Goal: Task Accomplishment & Management: Manage account settings

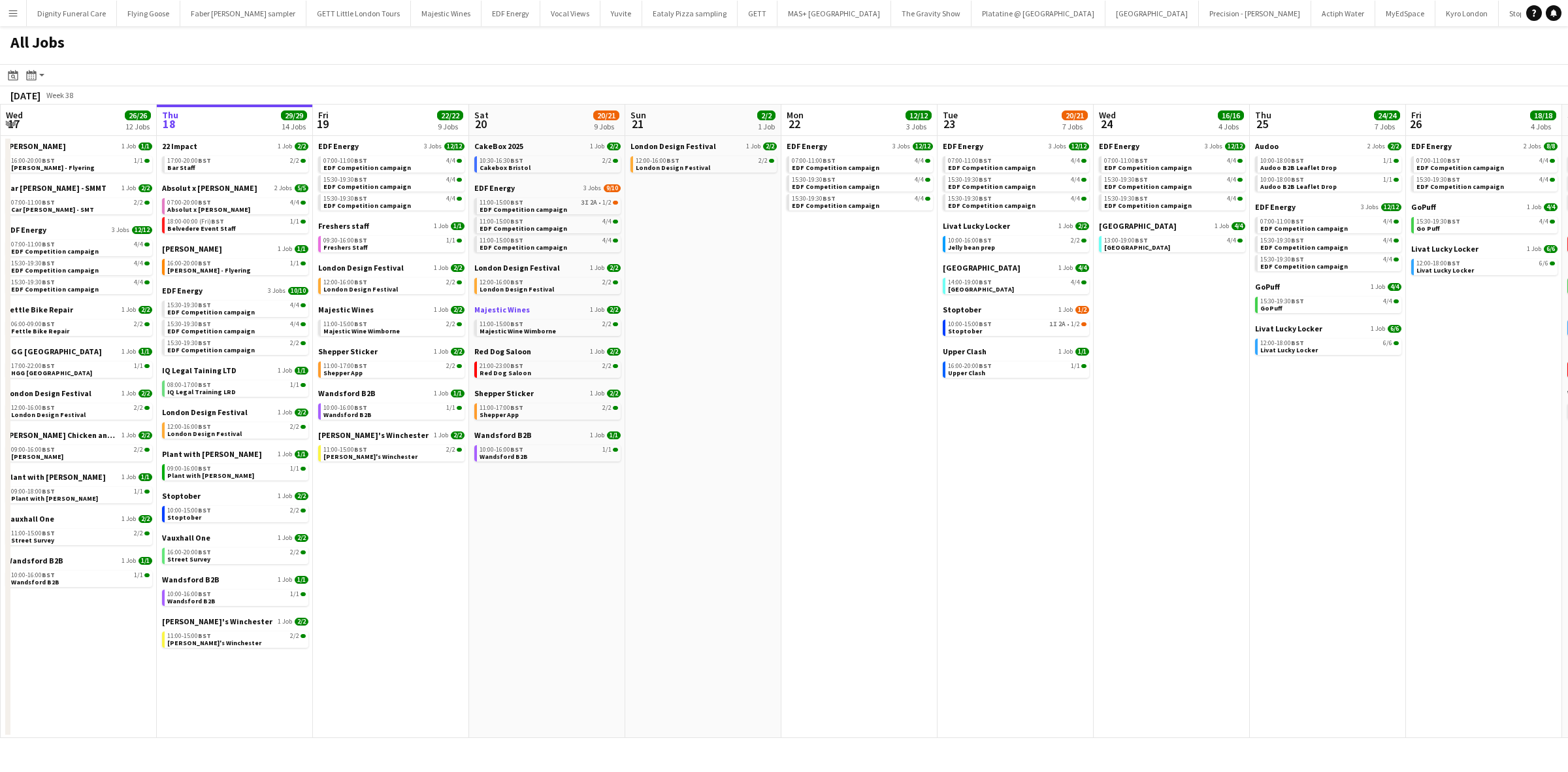
click at [505, 305] on span "Majestic Wines" at bounding box center [502, 309] width 55 height 10
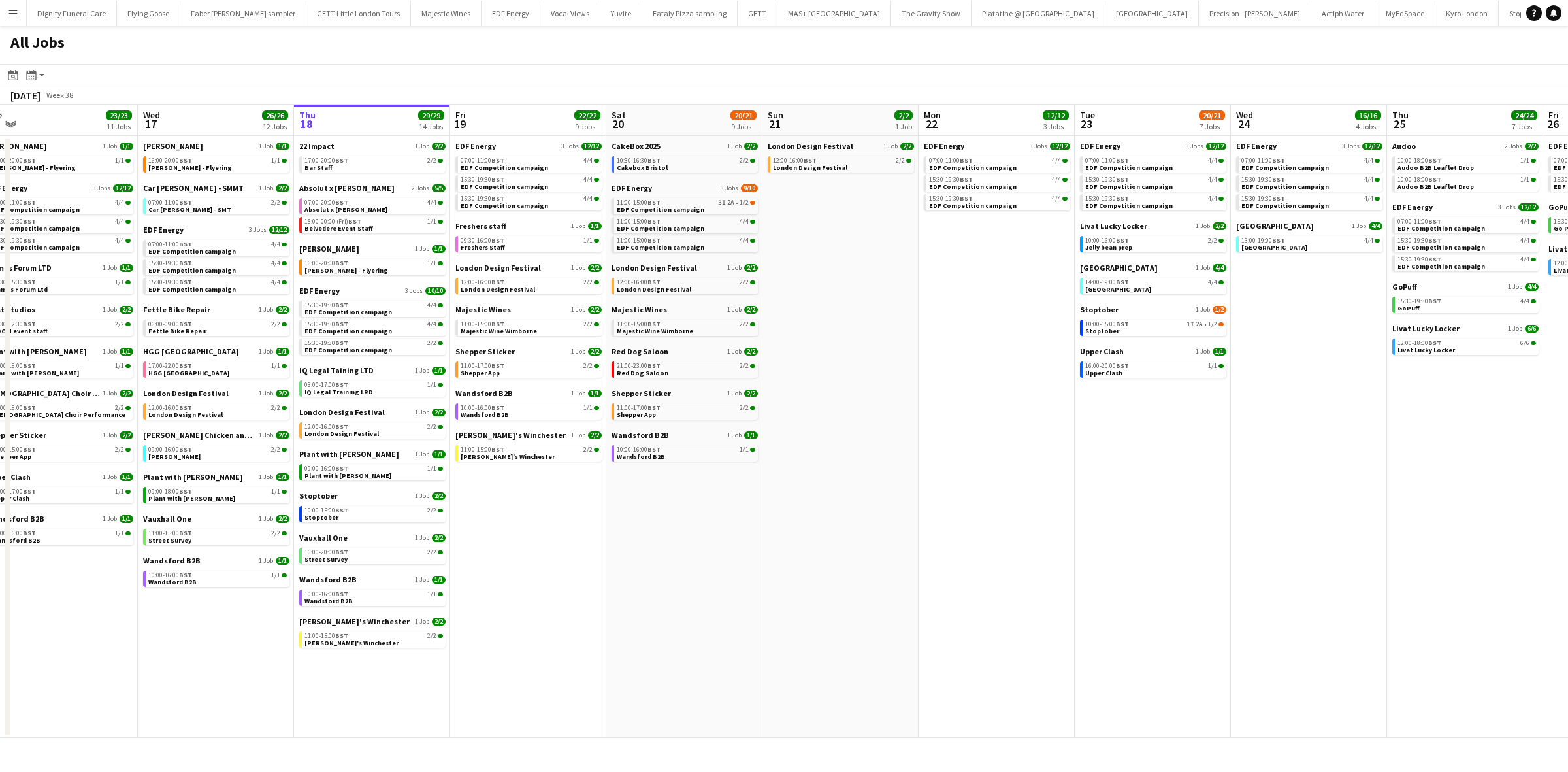
drag, startPoint x: 885, startPoint y: 409, endPoint x: 1023, endPoint y: 409, distance: 138.0
click at [1023, 409] on app-calendar-viewport "Sun 14 10/13 4 Jobs Mon 15 15/15 5 Jobs Tue 16 23/23 11 Jobs Wed 17 26/26 12 Jo…" at bounding box center [784, 421] width 1568 height 633
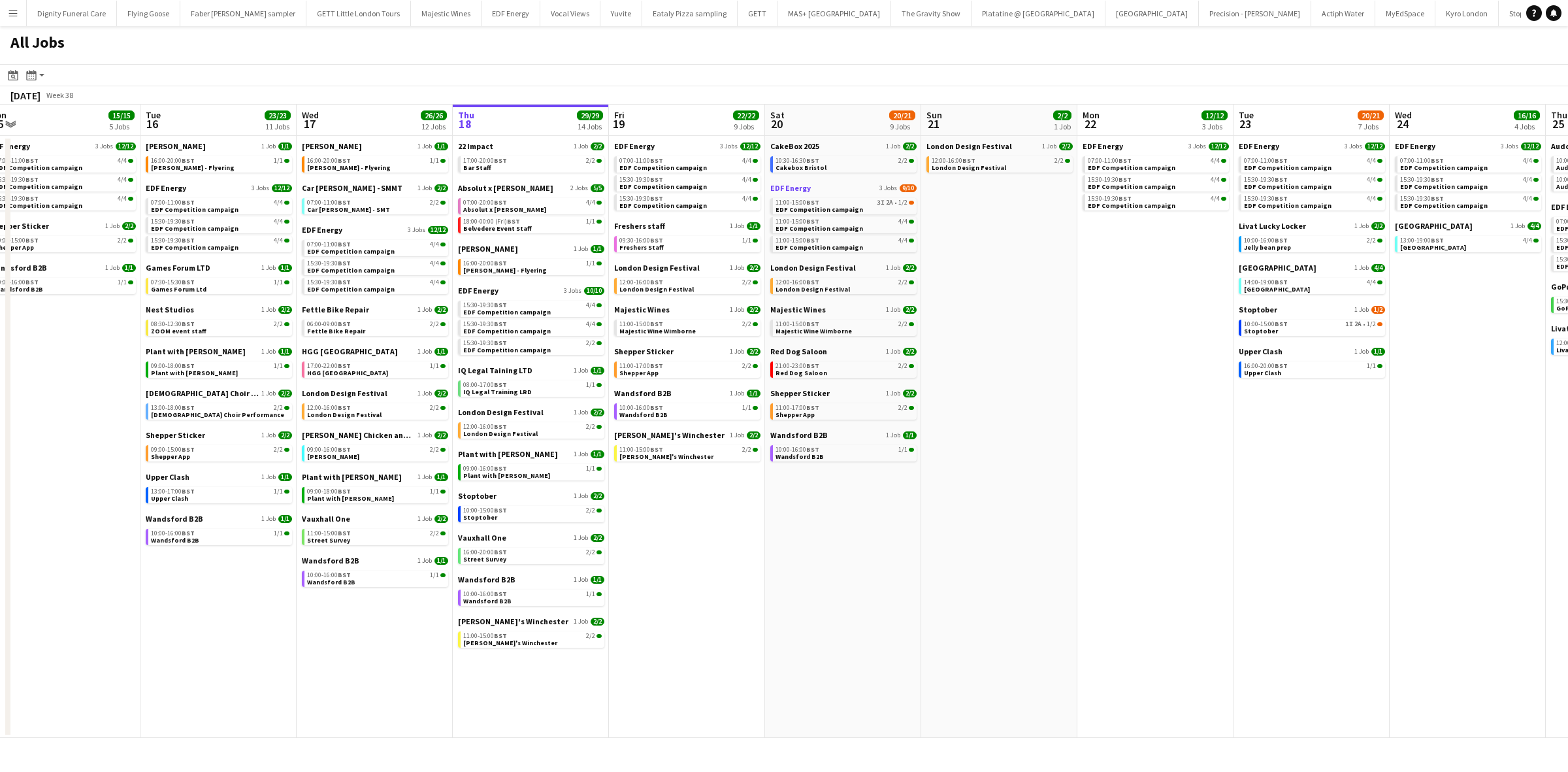
click at [802, 185] on span "EDF Energy" at bounding box center [790, 187] width 40 height 10
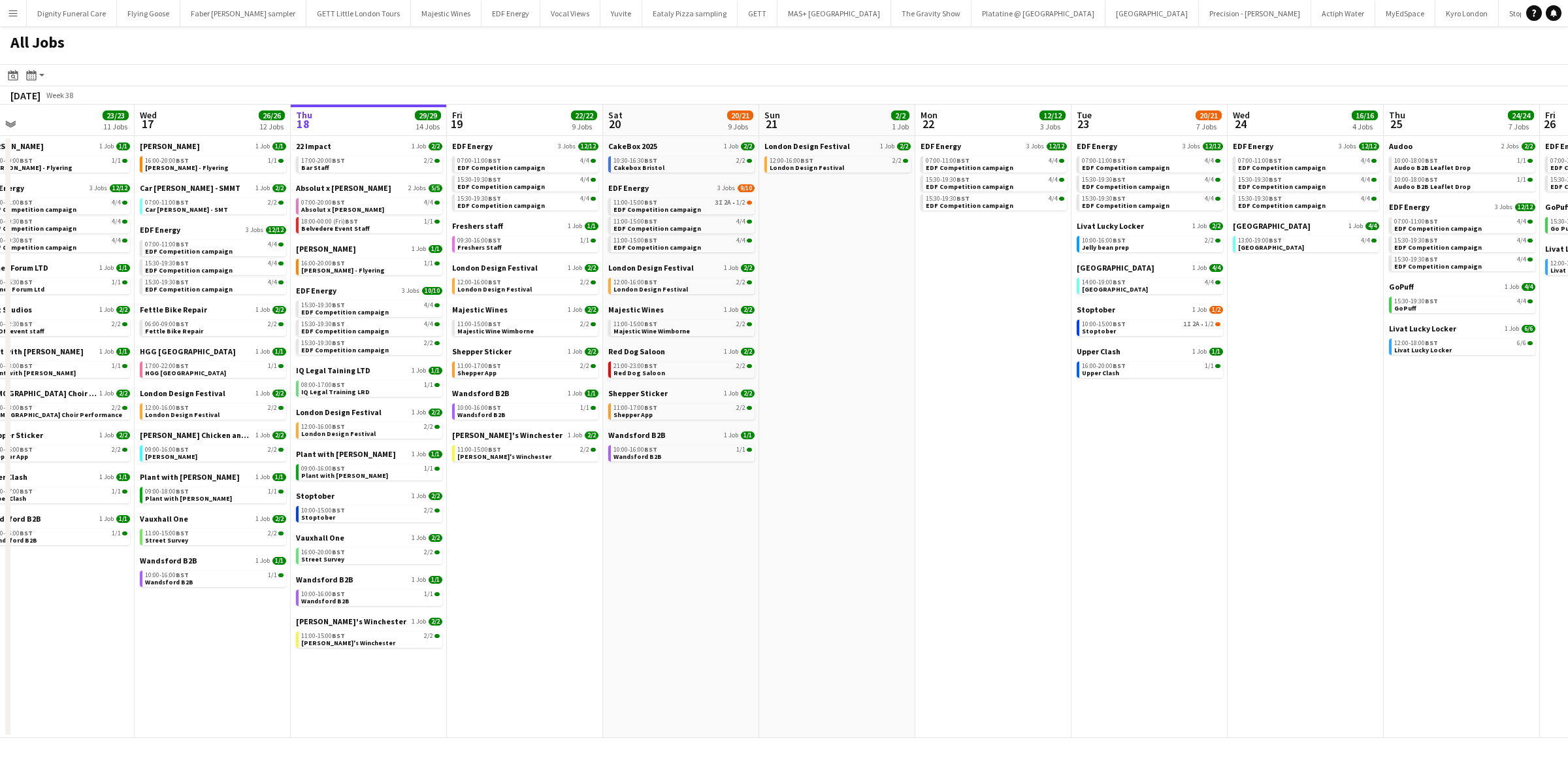
scroll to position [0, 432]
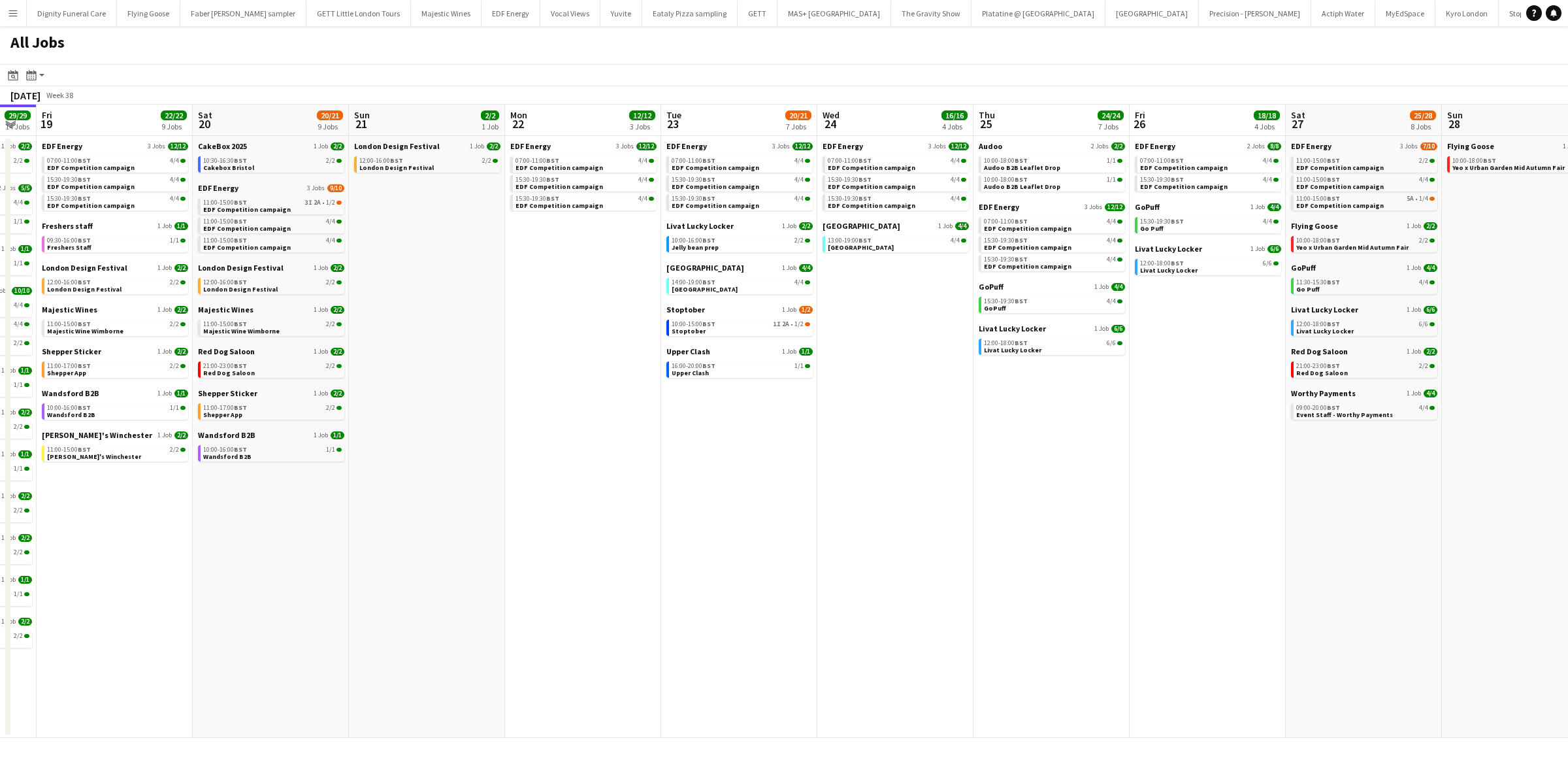
drag, startPoint x: 1140, startPoint y: 476, endPoint x: 681, endPoint y: 438, distance: 460.6
click at [681, 438] on app-calendar-viewport "Tue 16 23/23 11 Jobs Wed 17 26/26 12 Jobs Thu 18 29/29 14 Jobs Fri 19 22/22 9 J…" at bounding box center [784, 421] width 1568 height 633
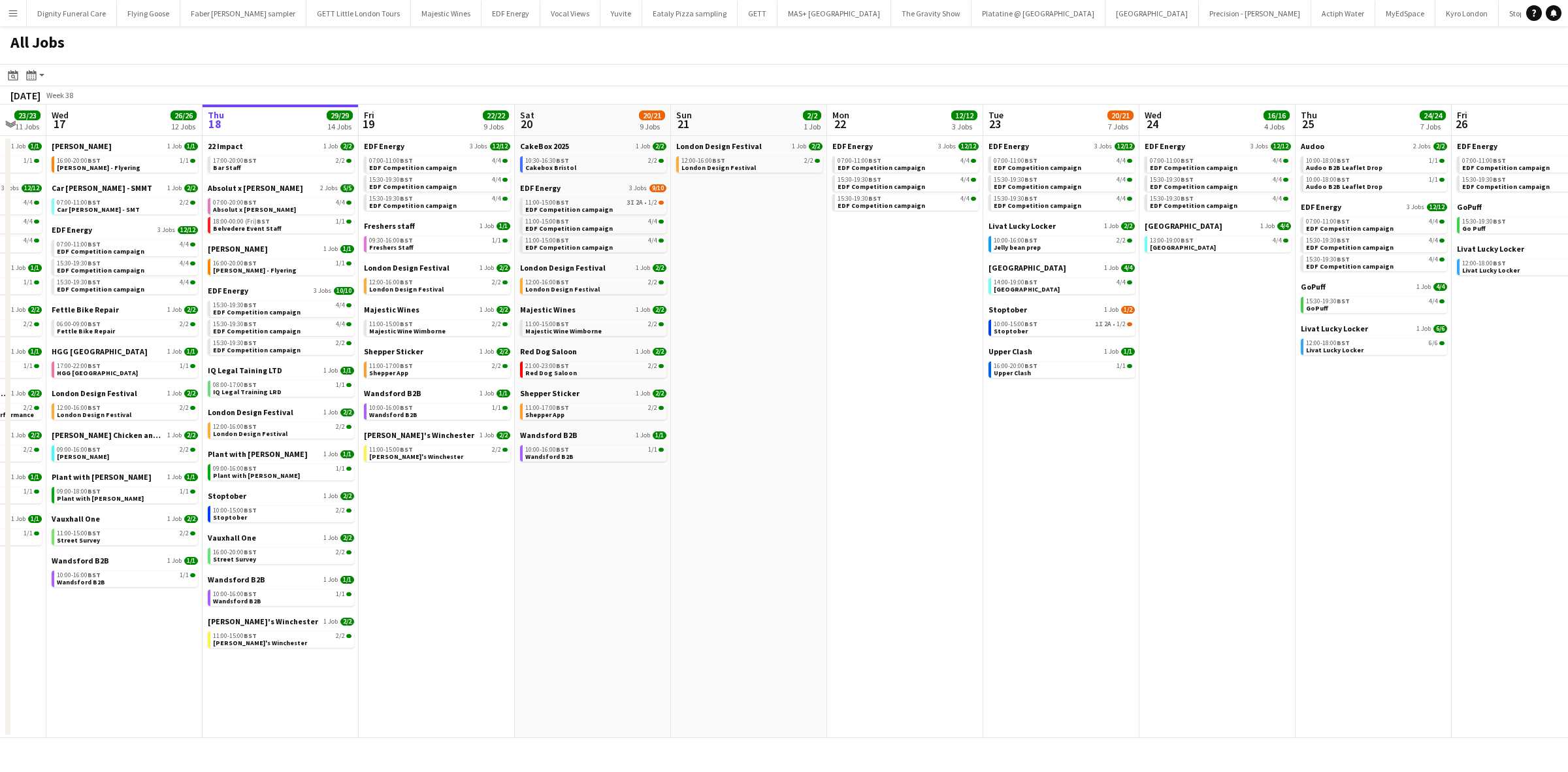
scroll to position [0, 263]
drag, startPoint x: 681, startPoint y: 443, endPoint x: 937, endPoint y: 440, distance: 256.0
click at [937, 440] on app-calendar-viewport "Mon 15 15/15 5 Jobs Tue 16 23/23 11 Jobs Wed 17 26/26 12 Jobs Thu 18 29/29 14 J…" at bounding box center [784, 421] width 1568 height 633
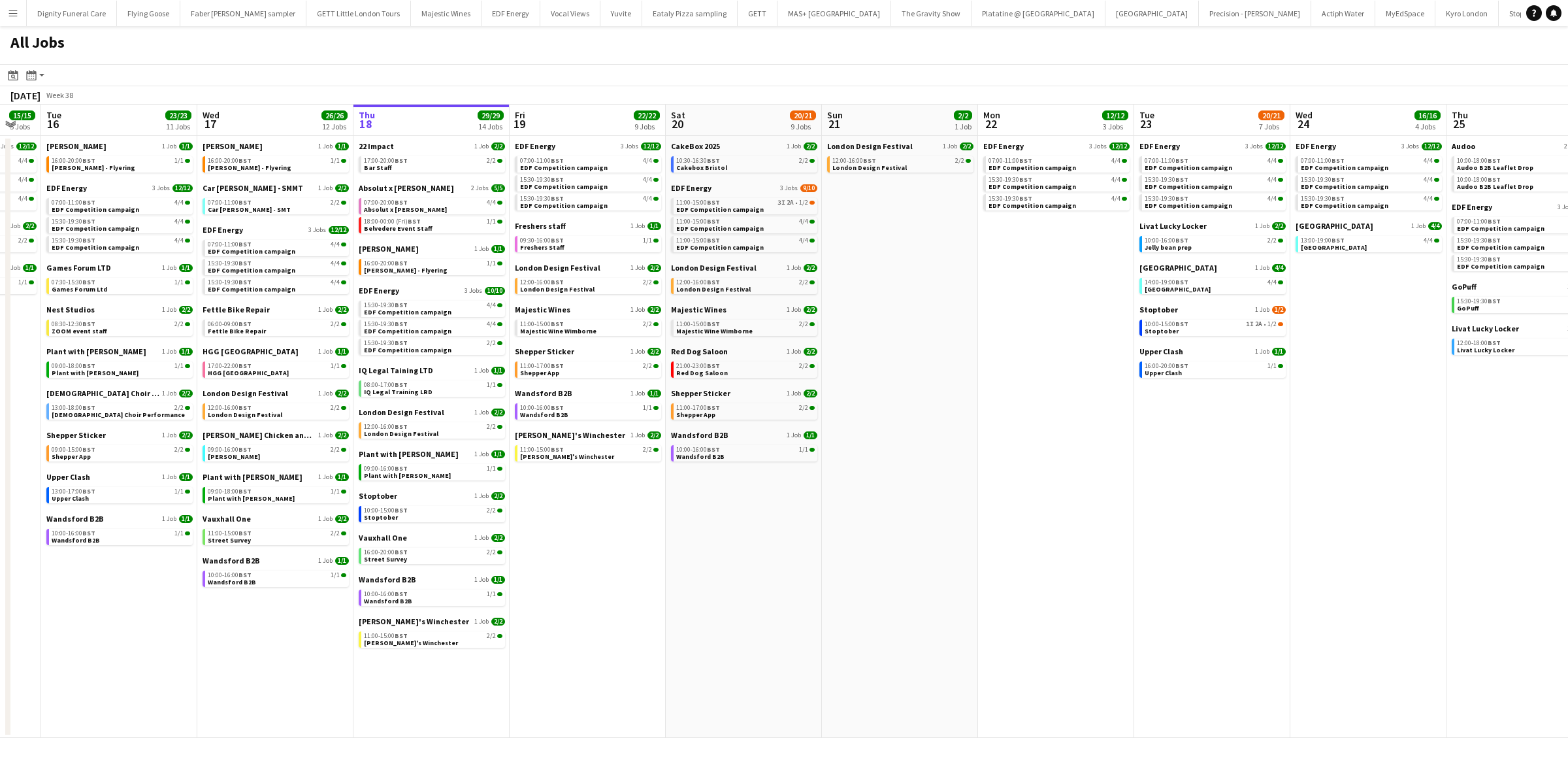
scroll to position [0, 268]
drag, startPoint x: 643, startPoint y: 543, endPoint x: 795, endPoint y: 543, distance: 152.0
click at [795, 543] on app-calendar-viewport "Sun 14 10/13 4 Jobs Mon 15 15/15 5 Jobs Tue 16 23/23 11 Jobs Wed 17 26/26 12 Jo…" at bounding box center [784, 421] width 1568 height 633
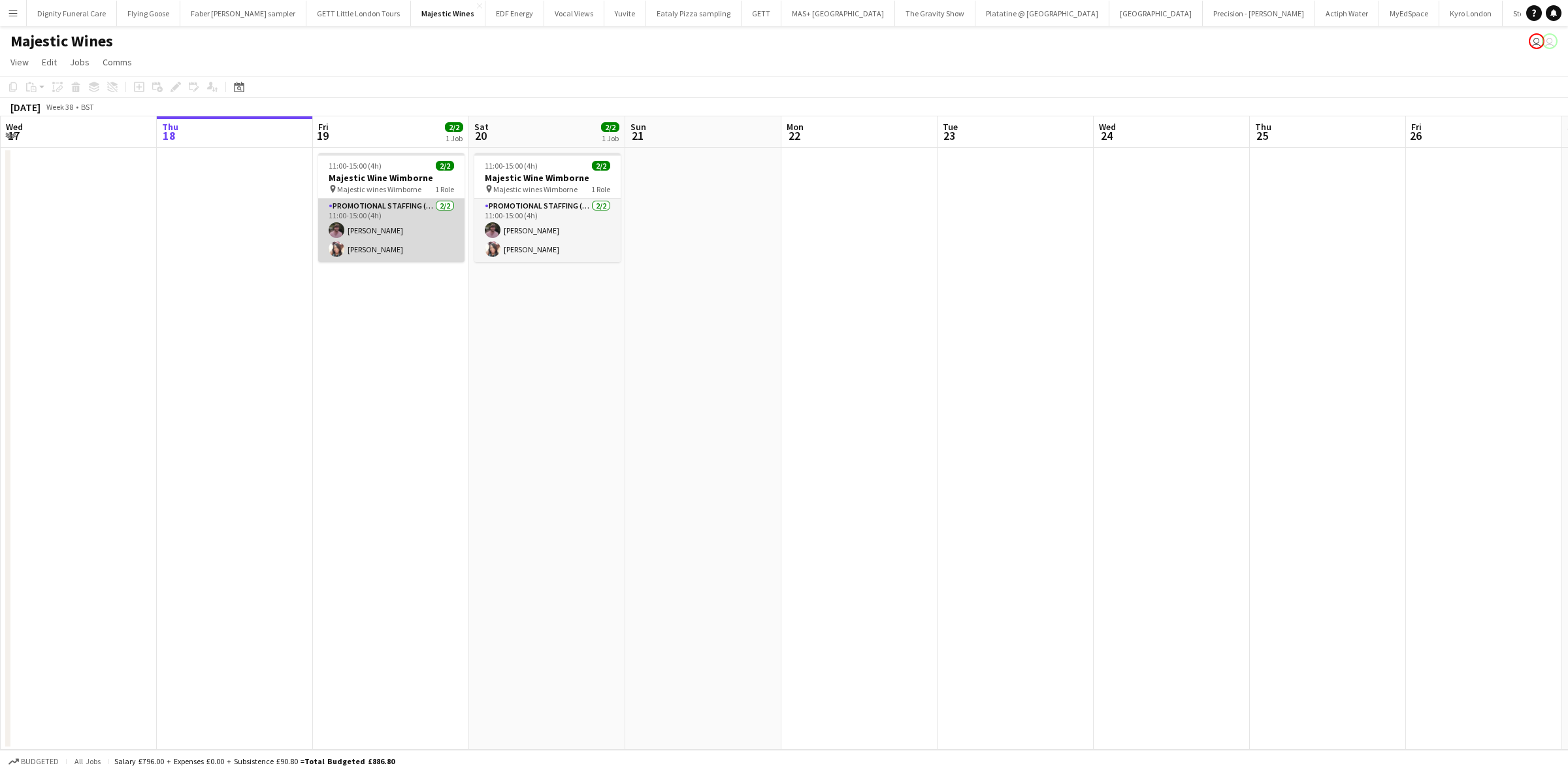
click at [384, 246] on app-card-role "Promotional Staffing (Flyering Staff) [DATE] 11:00-15:00 (4h) [PERSON_NAME] [PE…" at bounding box center [391, 230] width 146 height 63
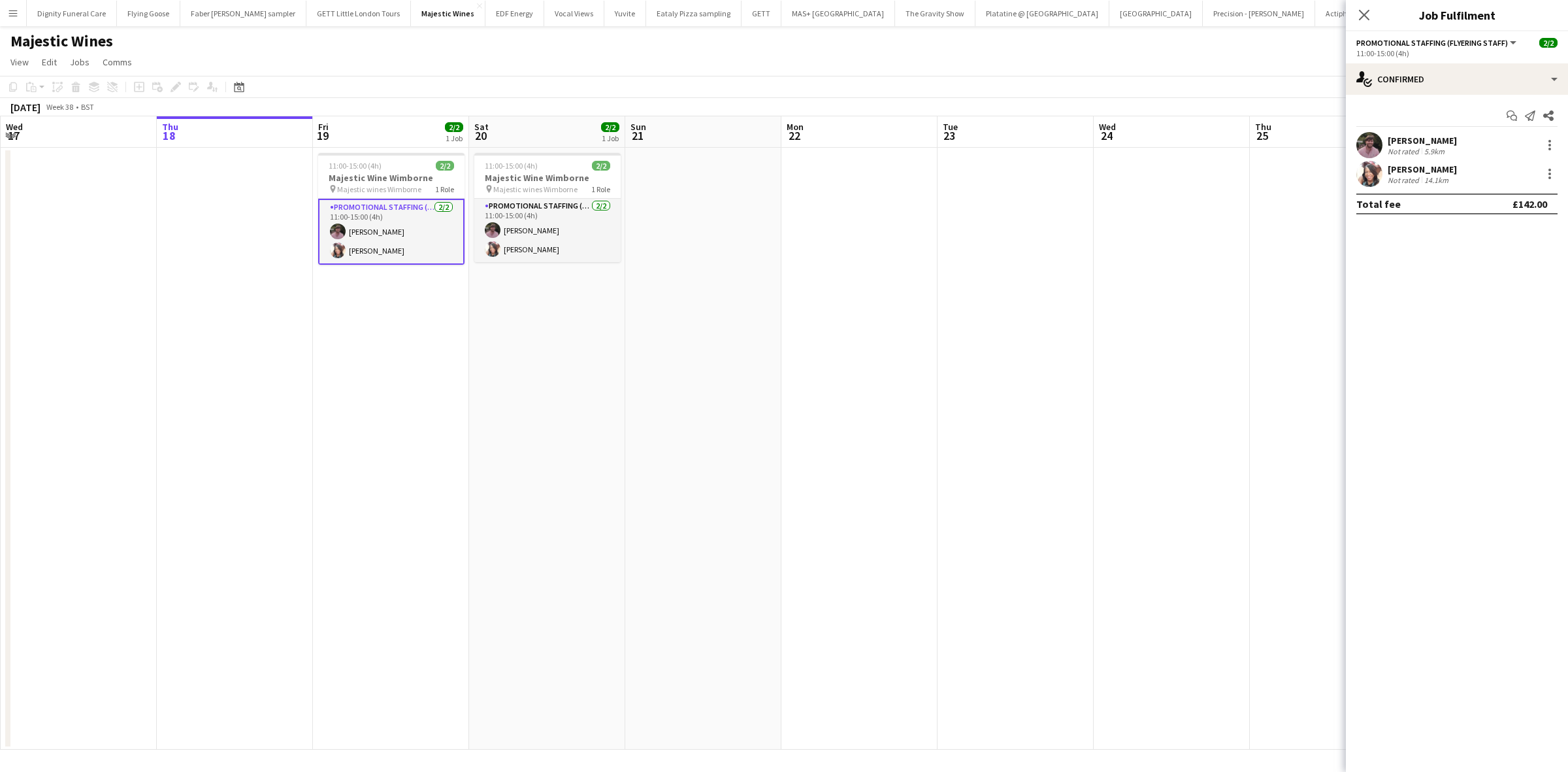
click at [1418, 164] on div "[PERSON_NAME]" at bounding box center [1422, 169] width 69 height 12
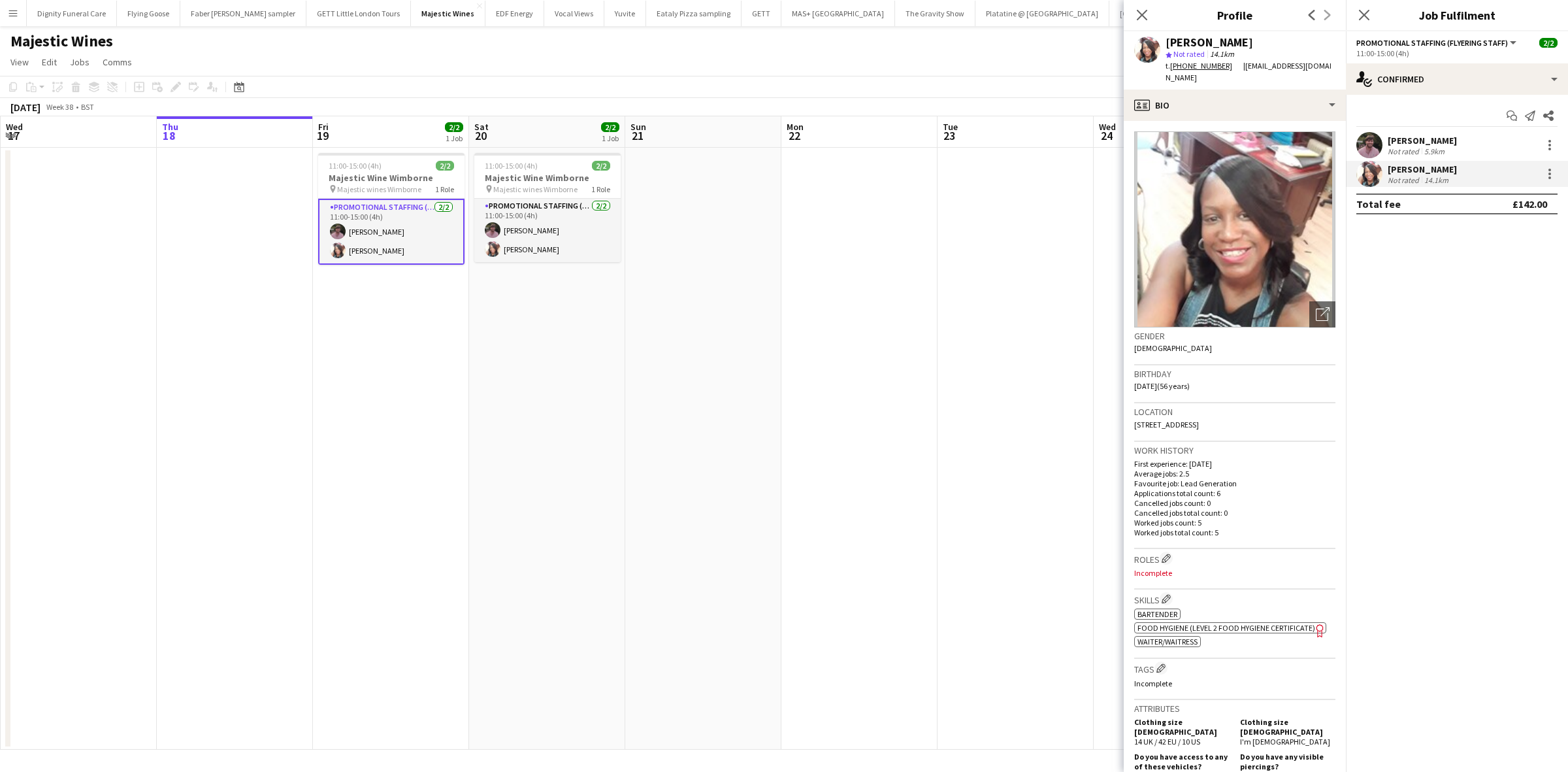
click at [695, 325] on app-date-cell at bounding box center [703, 449] width 156 height 602
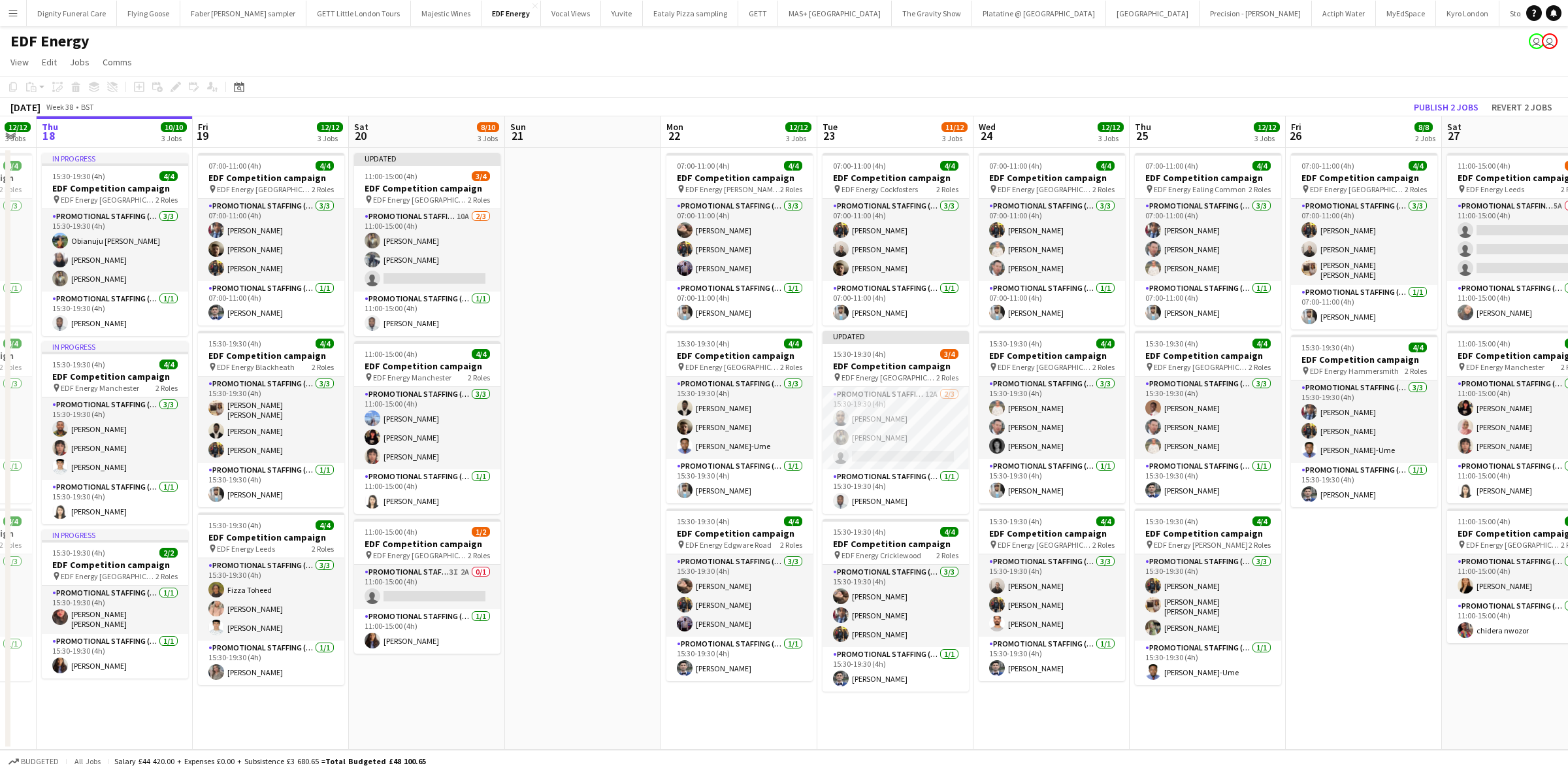
scroll to position [0, 439]
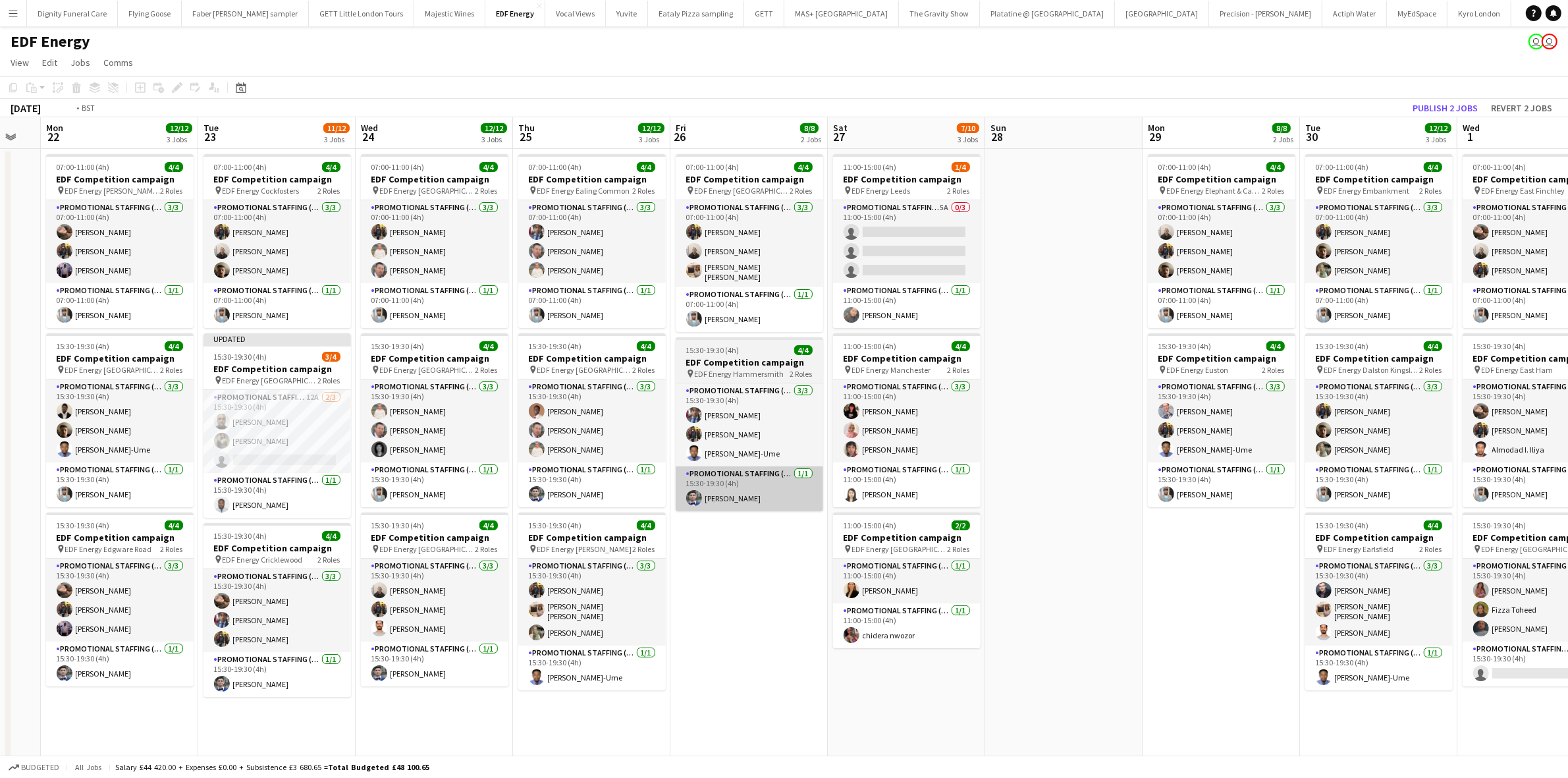
drag, startPoint x: 1515, startPoint y: 586, endPoint x: 726, endPoint y: 500, distance: 793.7
click at [717, 500] on app-calendar-viewport "Fri 19 12/12 3 Jobs Sat 20 8/10 3 Jobs Sun 21 Mon 22 12/12 3 Jobs Tue 23 11/12 …" at bounding box center [784, 439] width 1568 height 643
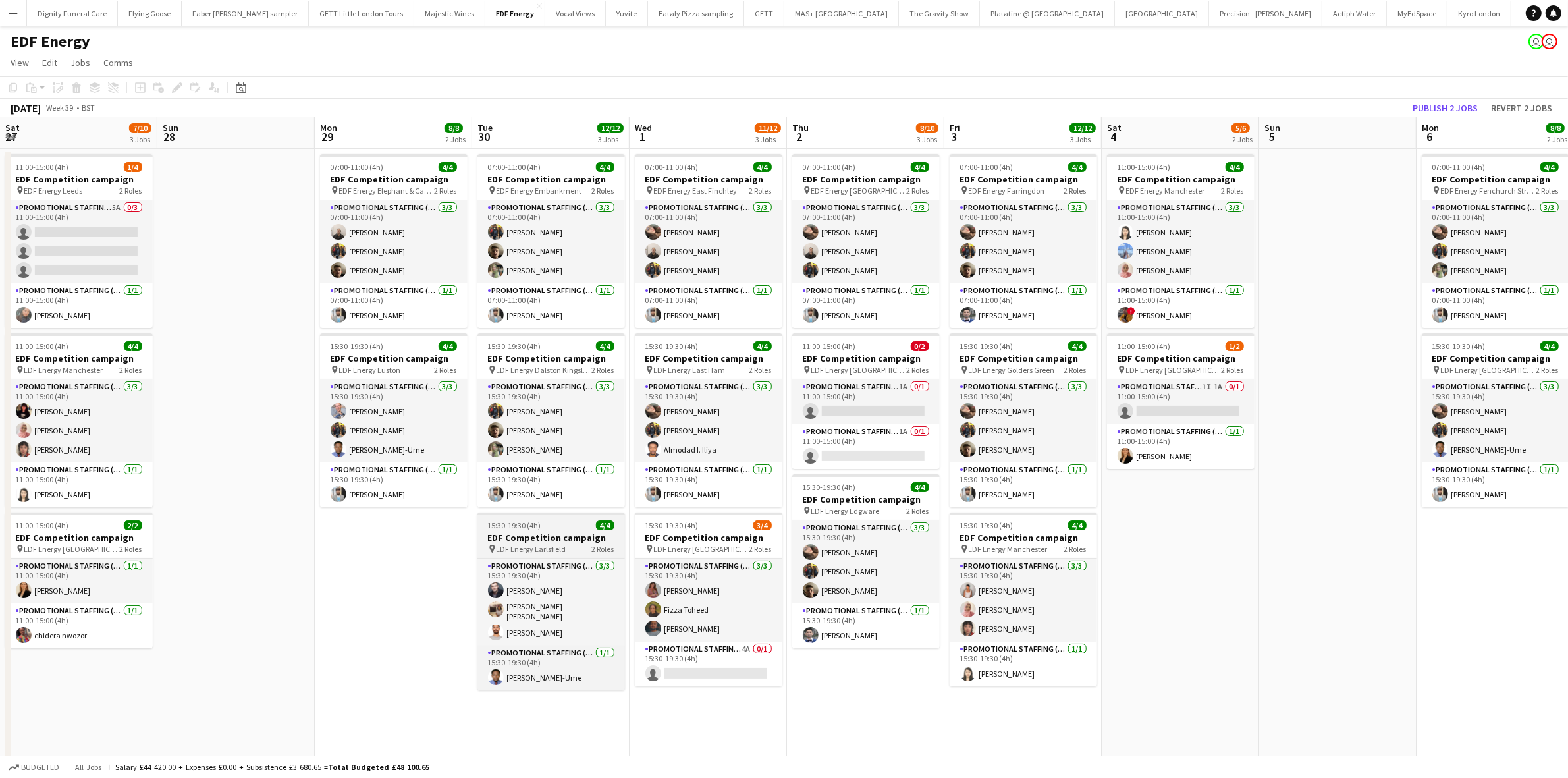
drag, startPoint x: 1294, startPoint y: 654, endPoint x: 515, endPoint y: 549, distance: 786.0
click at [515, 550] on app-calendar-viewport "Tue 23 11/12 3 Jobs Wed 24 12/12 3 Jobs Thu 25 12/12 3 Jobs Fri 26 8/8 2 Jobs S…" at bounding box center [784, 439] width 1568 height 643
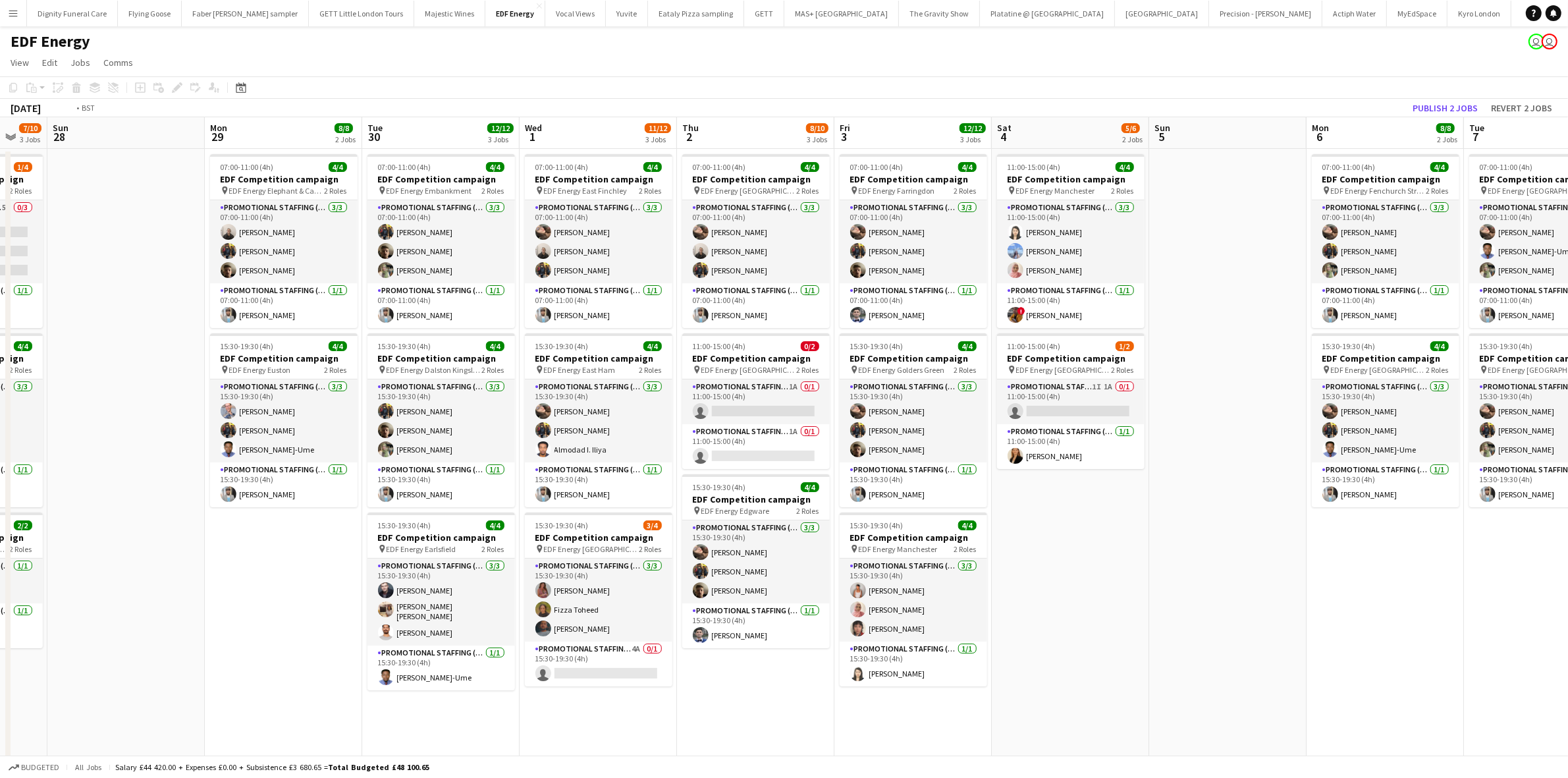
drag, startPoint x: 1328, startPoint y: 533, endPoint x: 199, endPoint y: 476, distance: 1130.4
click at [199, 476] on app-calendar-viewport "Tue 23 11/12 3 Jobs Wed 24 12/12 3 Jobs Thu 25 12/12 3 Jobs Fri 26 8/8 2 Jobs S…" at bounding box center [784, 439] width 1568 height 643
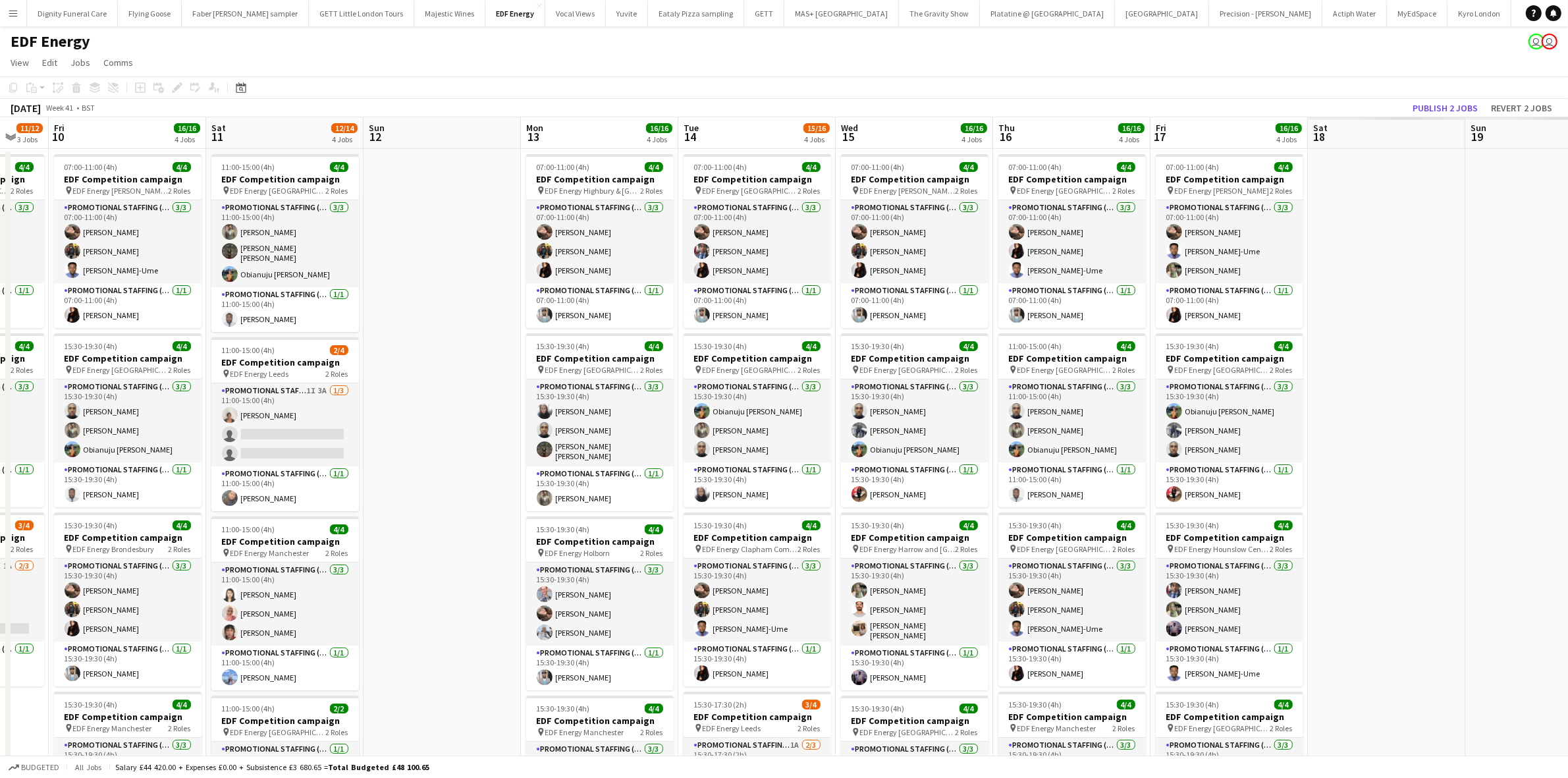
drag, startPoint x: 1228, startPoint y: 495, endPoint x: 270, endPoint y: 457, distance: 958.8
click at [270, 457] on app-calendar-viewport "Tue 7 8/8 2 Jobs Wed 8 8/8 2 Jobs Thu 9 11/12 3 Jobs Fri 10 16/16 4 Jobs Sat 11…" at bounding box center [784, 530] width 1568 height 826
